Goal: Information Seeking & Learning: Learn about a topic

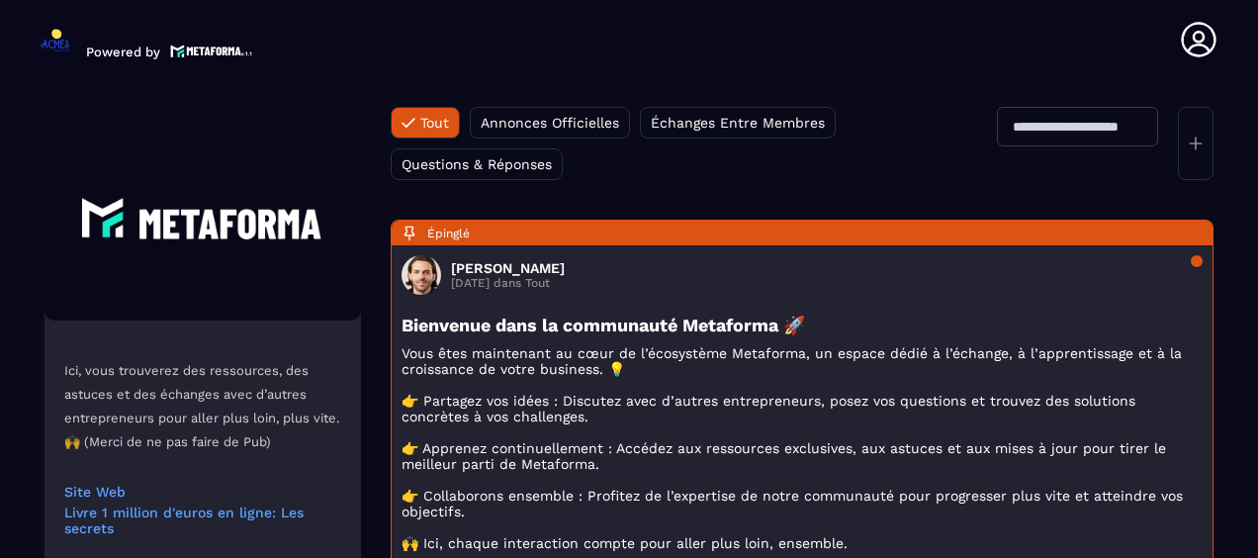
scroll to position [198, 0]
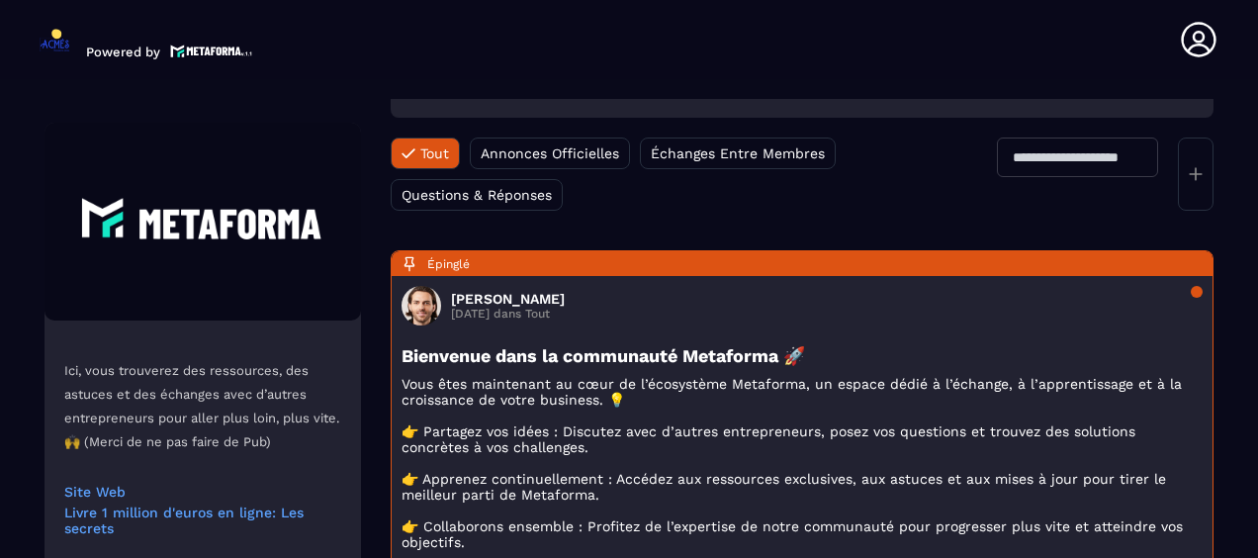
click at [1198, 103] on div "Placeholder Média Document Sondage" at bounding box center [802, 48] width 823 height 138
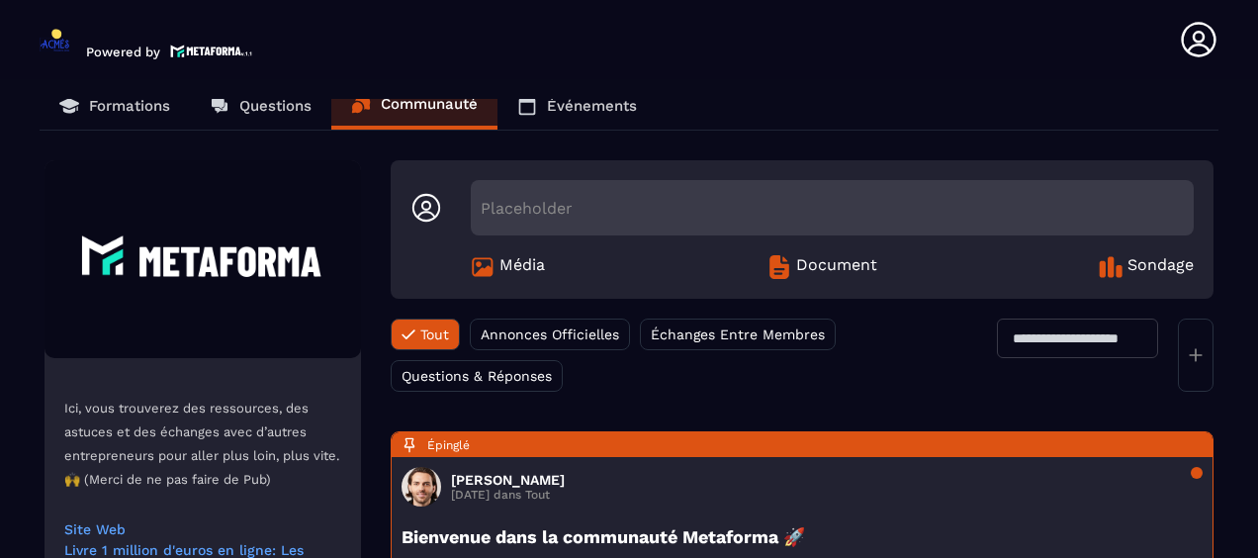
scroll to position [0, 0]
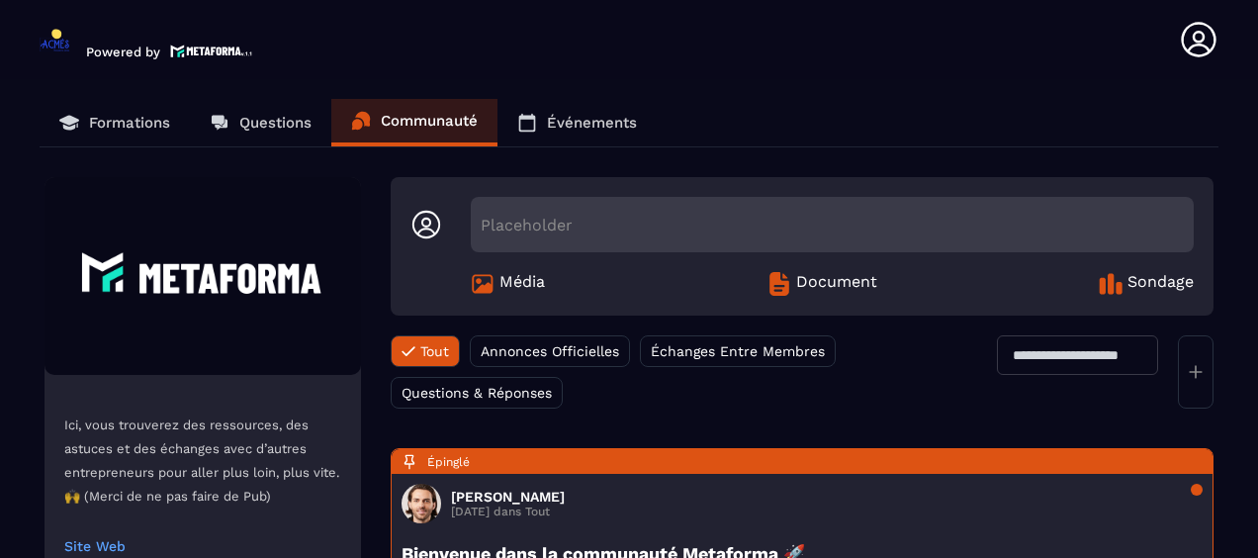
click at [119, 115] on p "Formations" at bounding box center [129, 123] width 81 height 18
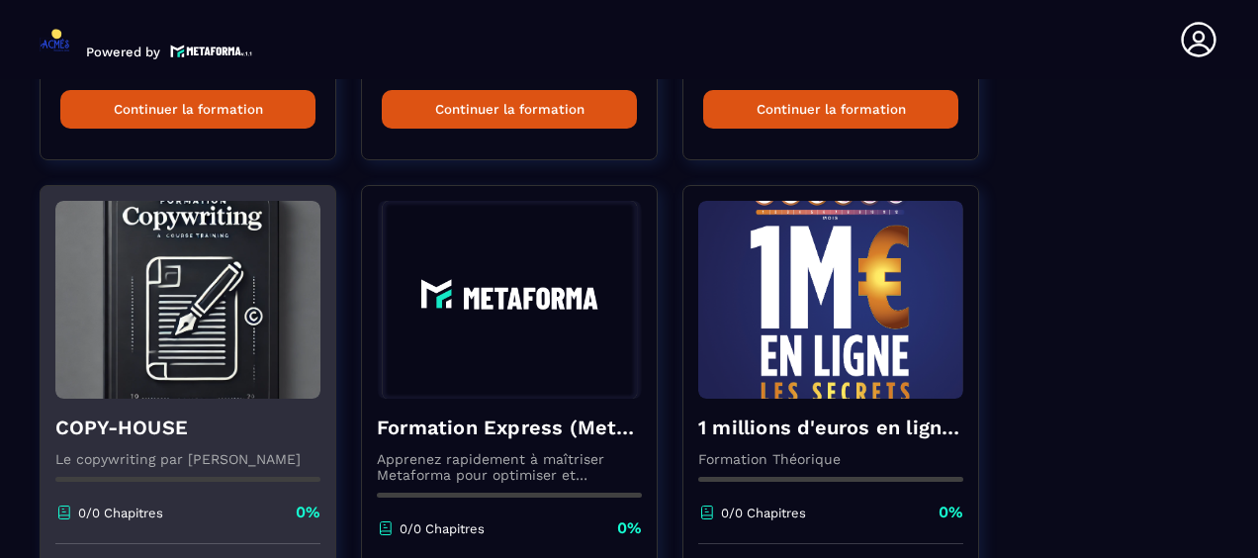
scroll to position [594, 0]
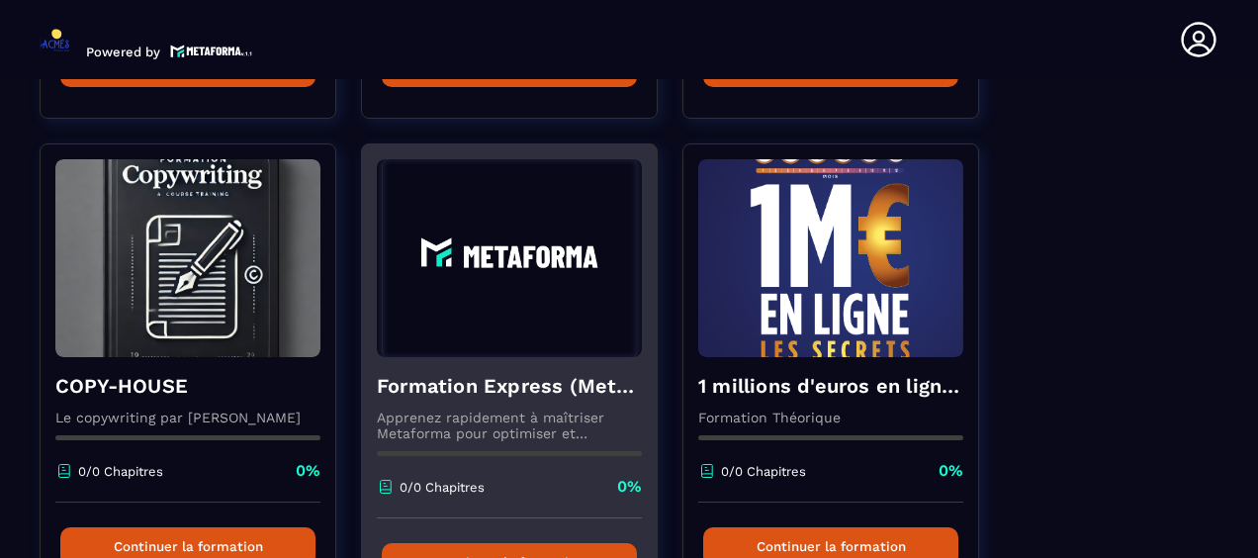
click at [570, 438] on p "Apprenez rapidement à maîtriser Metaforma pour optimiser et automatiser votre b…" at bounding box center [509, 426] width 265 height 32
